Goal: Transaction & Acquisition: Purchase product/service

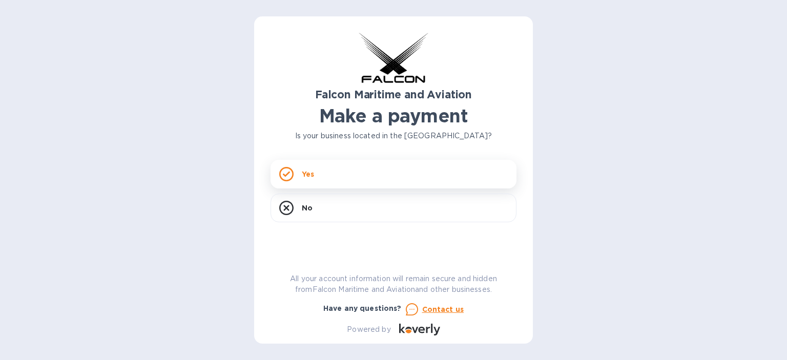
click at [311, 176] on p "Yes" at bounding box center [308, 174] width 12 height 10
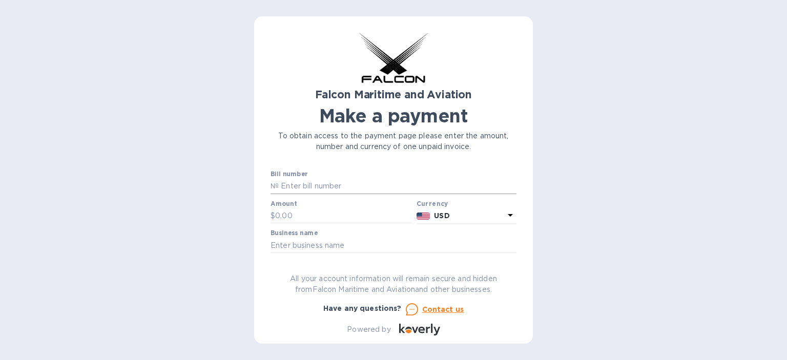
click at [310, 184] on input "text" at bounding box center [398, 186] width 238 height 15
type input "EBKG13781907"
click at [296, 221] on input "text" at bounding box center [343, 215] width 137 height 15
type input "710.00"
click at [307, 242] on input "text" at bounding box center [393, 245] width 246 height 15
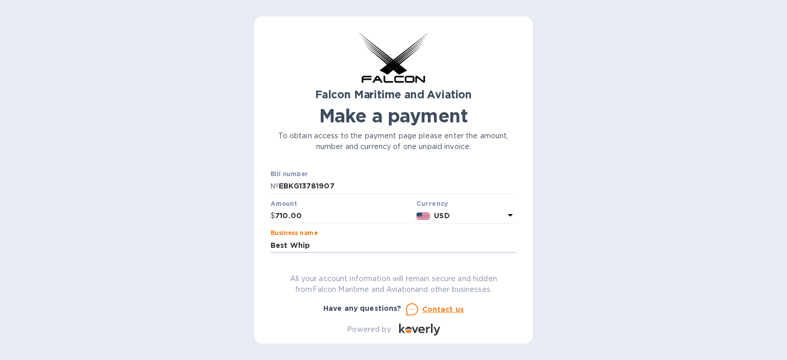
type input "Best Whip"
click at [270, 267] on button "Go to payment page" at bounding box center [393, 277] width 246 height 20
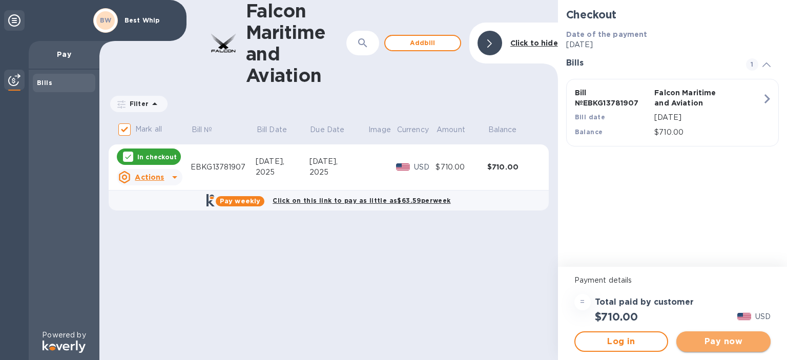
click at [740, 343] on span "Pay now" at bounding box center [723, 341] width 78 height 12
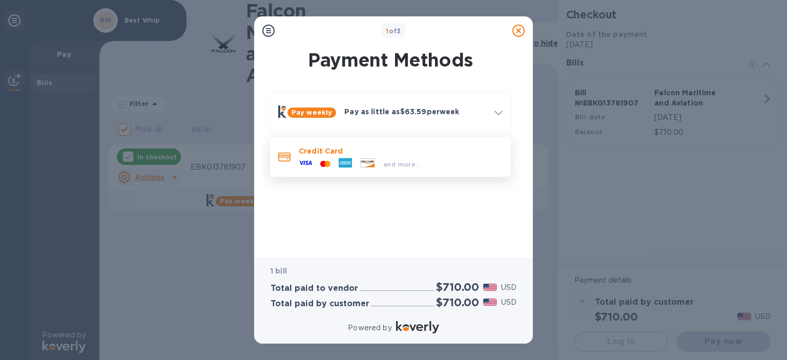
click at [325, 155] on p "Credit Card" at bounding box center [401, 151] width 204 height 10
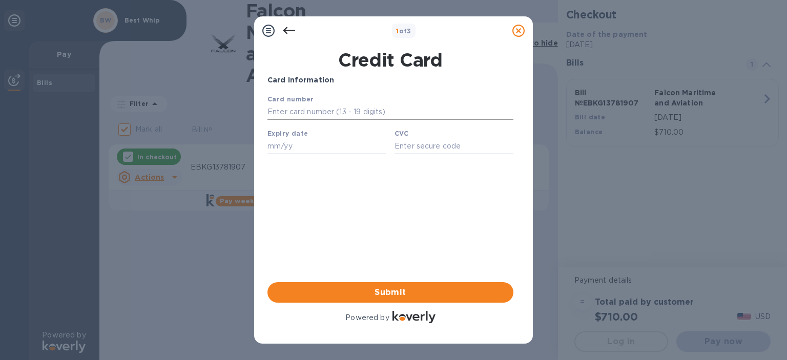
click at [301, 113] on input "text" at bounding box center [390, 111] width 246 height 15
type input "[CREDIT_CARD_NUMBER]"
type input "03/28"
type input "6582"
click at [392, 284] on button "Submit" at bounding box center [390, 292] width 246 height 20
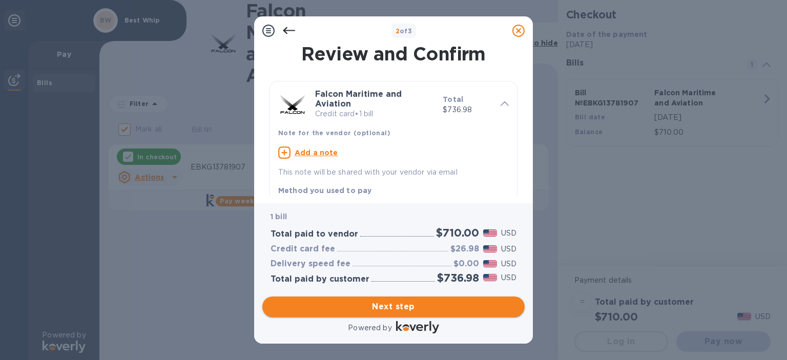
click at [404, 308] on span "Next step" at bounding box center [393, 307] width 246 height 12
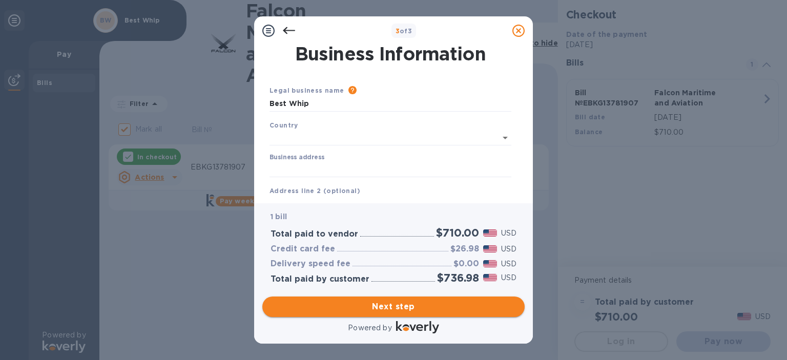
type input "[GEOGRAPHIC_DATA]"
drag, startPoint x: 328, startPoint y: 106, endPoint x: 125, endPoint y: 107, distance: 202.8
click at [125, 107] on div "3 of 3 Business Information Legal business name Please provide the legal name t…" at bounding box center [393, 180] width 787 height 360
type input "Gourmet Innovations Wets Inc"
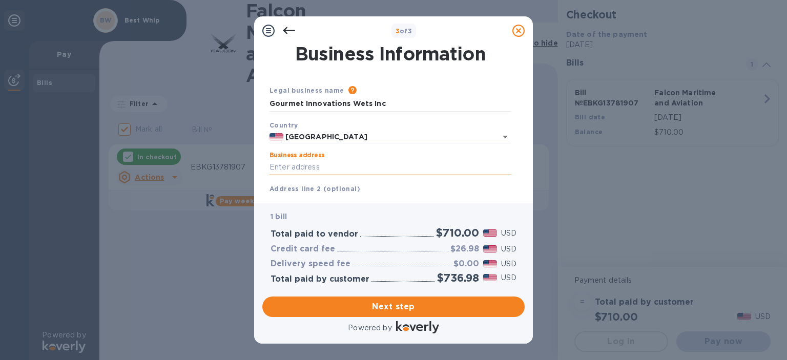
click at [279, 170] on input "Business address" at bounding box center [390, 167] width 242 height 15
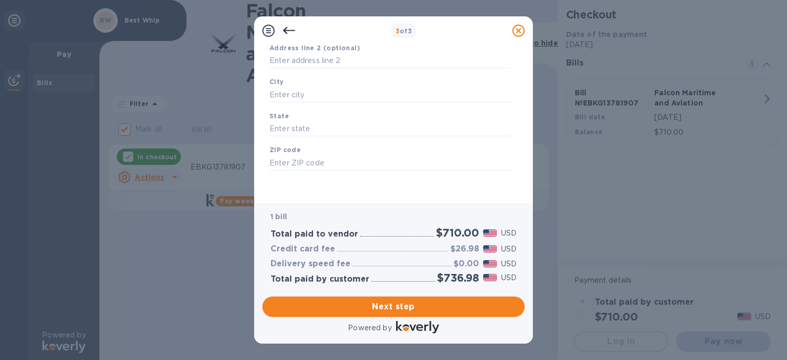
scroll to position [91, 0]
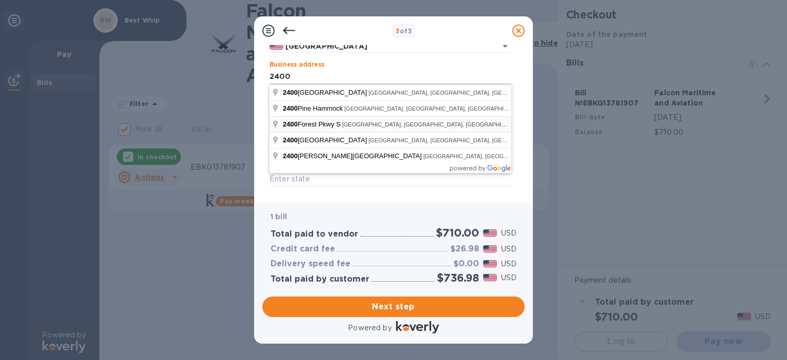
type input "[STREET_ADDRESS]"
click at [358, 198] on div "Business Information Legal business name Please provide the legal name that app…" at bounding box center [393, 124] width 279 height 158
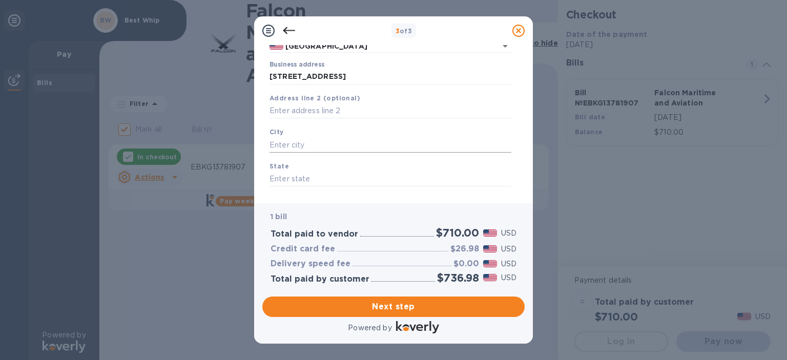
click at [344, 145] on input "text" at bounding box center [390, 144] width 242 height 15
type input "Boca Raton"
type input "FL"
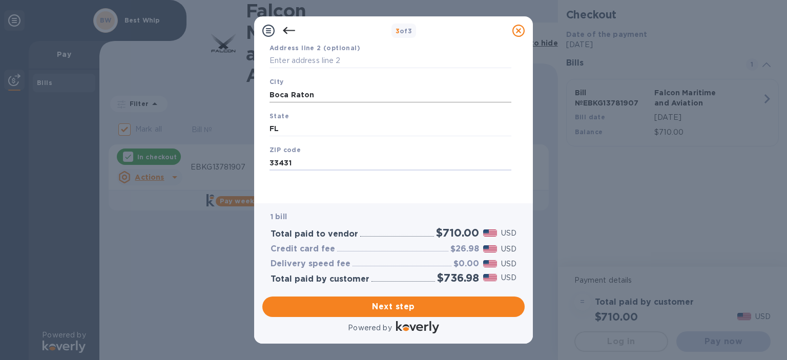
type input "33431"
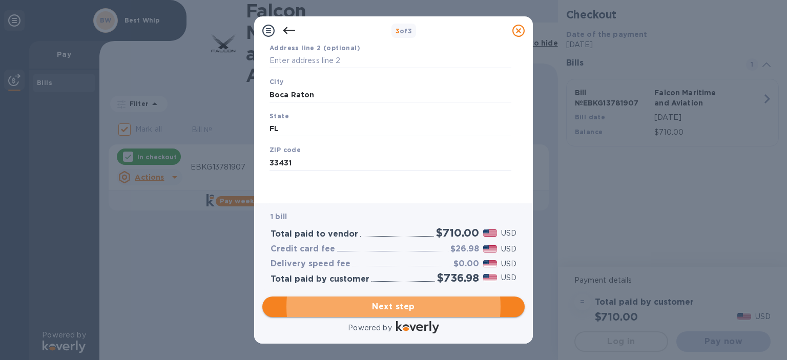
click at [373, 305] on span "Next step" at bounding box center [393, 307] width 246 height 12
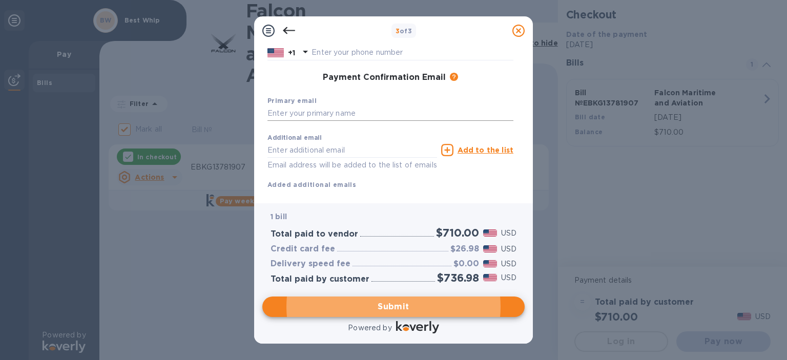
click at [318, 112] on input "text" at bounding box center [390, 113] width 246 height 15
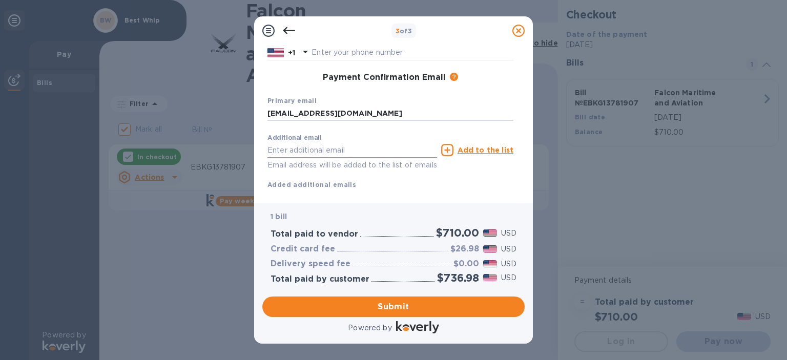
type input "[EMAIL_ADDRESS][DOMAIN_NAME]"
click at [411, 143] on input "text" at bounding box center [352, 149] width 170 height 15
click at [459, 184] on div "Additional email Email address will be added to the list of emails Add to the l…" at bounding box center [390, 159] width 246 height 61
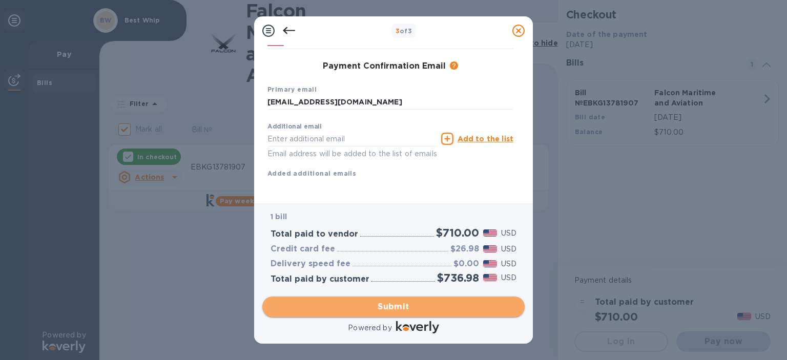
click at [403, 309] on span "Submit" at bounding box center [393, 307] width 246 height 12
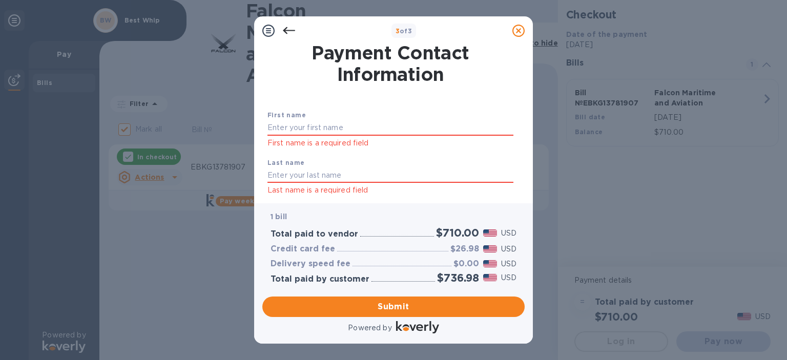
scroll to position [0, 0]
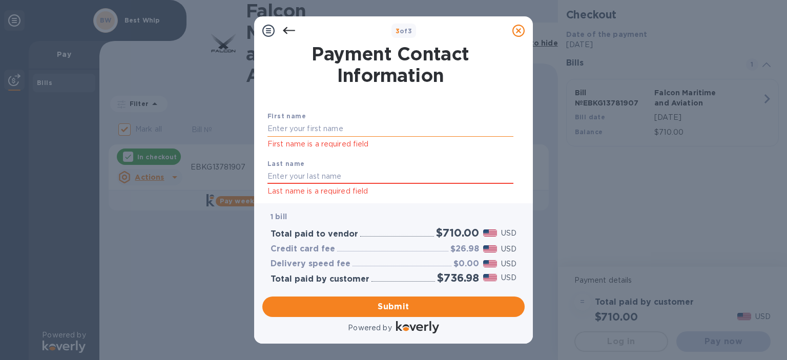
click at [338, 125] on input "text" at bounding box center [390, 128] width 246 height 15
type input "[PERSON_NAME]"
type input "8775027326"
type input "[PERSON_NAME][EMAIL_ADDRESS][DOMAIN_NAME]"
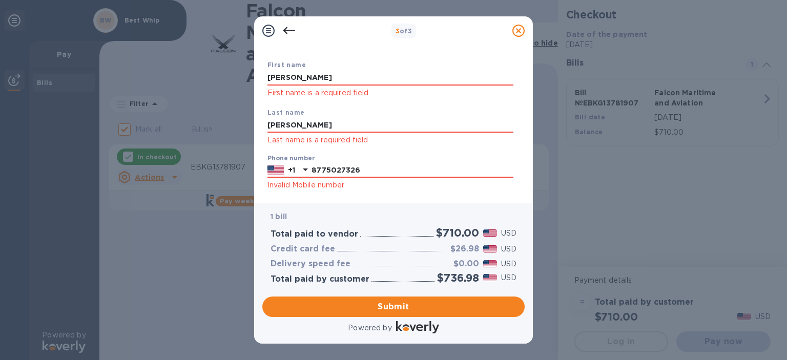
scroll to position [102, 0]
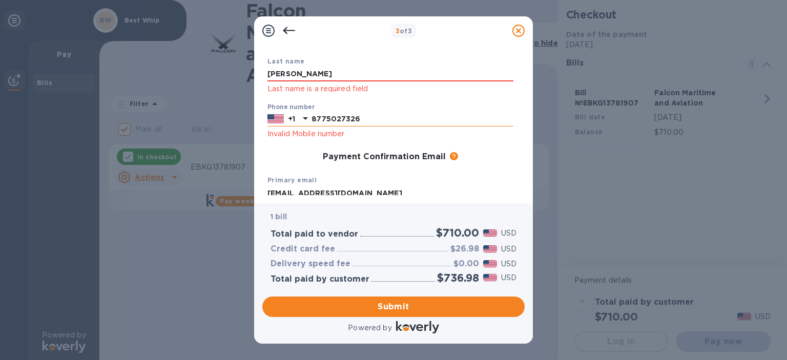
click at [374, 116] on input "8775027326" at bounding box center [412, 119] width 202 height 15
drag, startPoint x: 374, startPoint y: 116, endPoint x: 225, endPoint y: 119, distance: 149.1
click at [225, 119] on div "3 of 3 Payment Contact Information First name [PERSON_NAME] First name is a req…" at bounding box center [393, 180] width 787 height 360
type input "8775027326"
drag, startPoint x: 318, startPoint y: 175, endPoint x: 328, endPoint y: 171, distance: 10.8
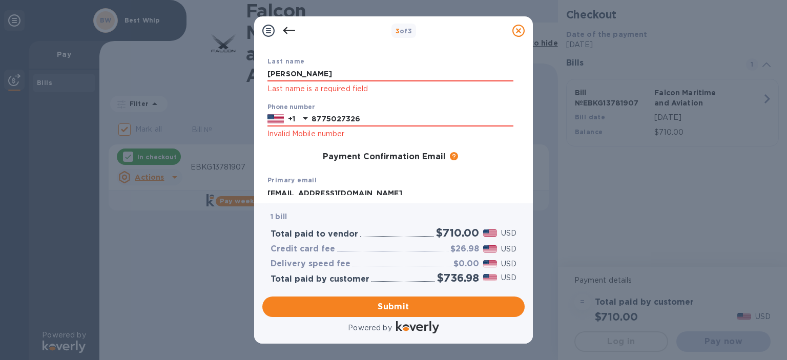
click at [319, 175] on div "Primary email [EMAIL_ADDRESS][DOMAIN_NAME]" at bounding box center [390, 188] width 254 height 34
click at [380, 310] on span "Submit" at bounding box center [393, 307] width 246 height 12
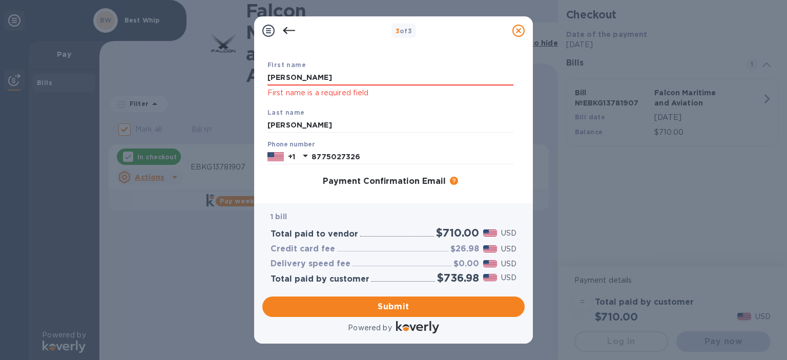
scroll to position [0, 0]
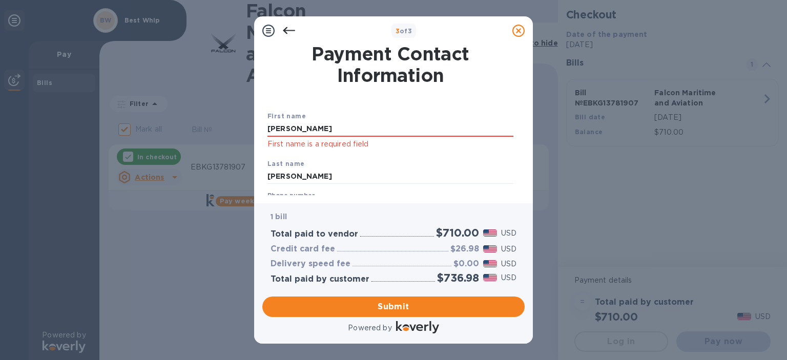
click at [341, 118] on div "First name [PERSON_NAME] First name is a required field" at bounding box center [390, 131] width 254 height 48
drag, startPoint x: 338, startPoint y: 129, endPoint x: 119, endPoint y: 117, distance: 219.5
click at [119, 117] on div "3 of 3 Payment Contact Information First name [PERSON_NAME] First name is a req…" at bounding box center [393, 180] width 787 height 360
type input "[PERSON_NAME]"
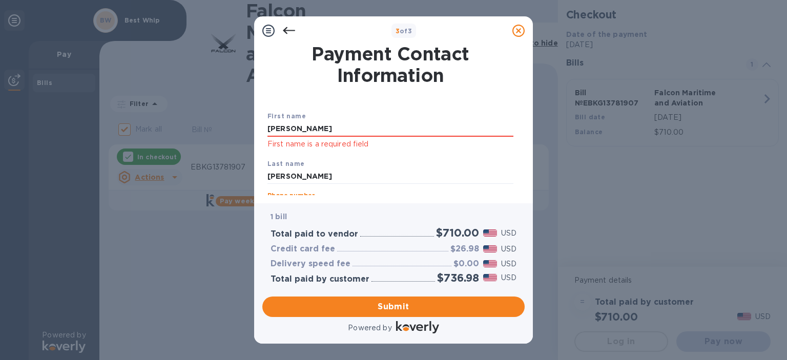
scroll to position [88, 0]
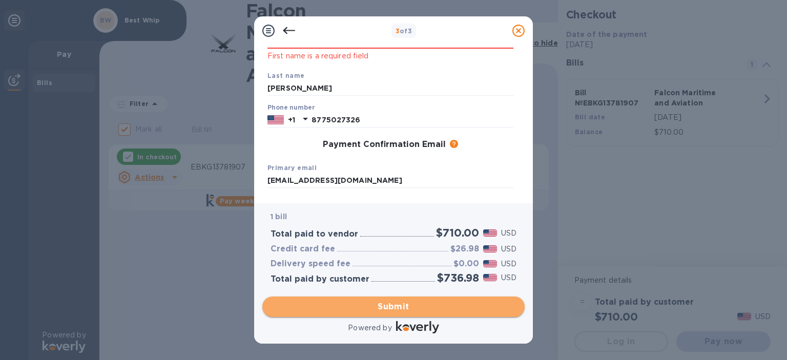
click at [406, 305] on span "Submit" at bounding box center [393, 307] width 246 height 12
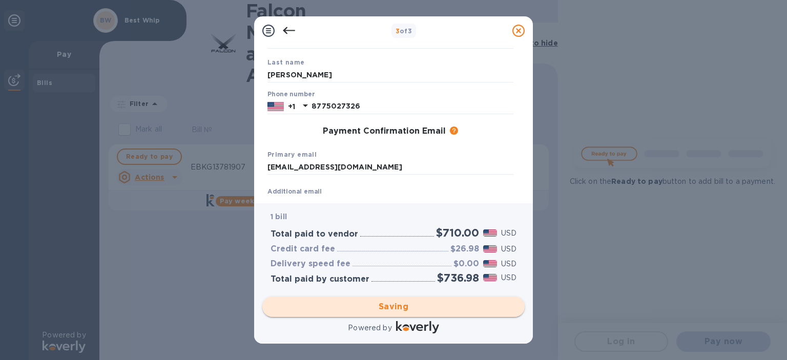
checkbox input "false"
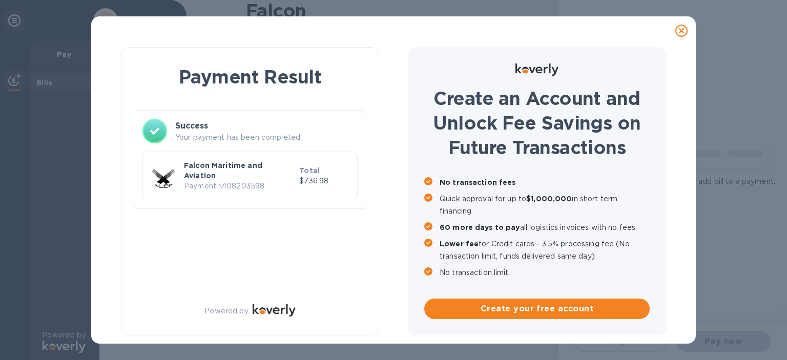
scroll to position [0, 0]
